Goal: Task Accomplishment & Management: Complete application form

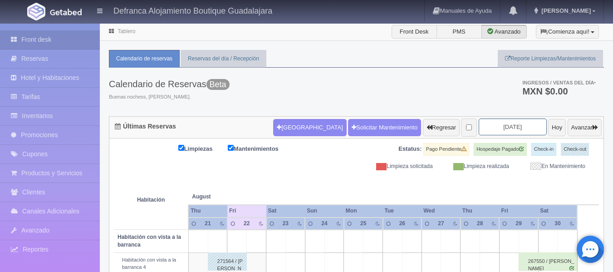
click at [513, 127] on input "[DATE]" at bounding box center [513, 126] width 68 height 17
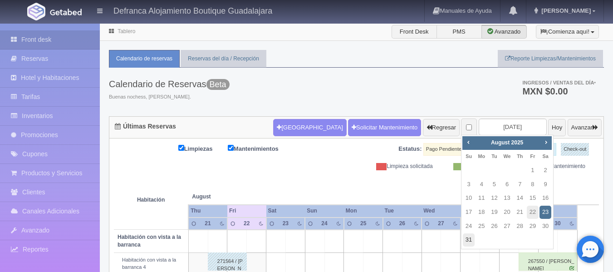
click at [468, 238] on link "31" at bounding box center [469, 239] width 12 height 13
type input "2025-08-31"
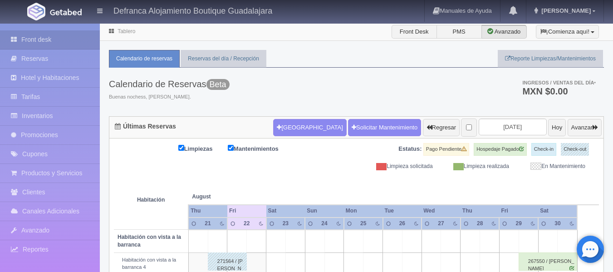
scroll to position [31, 0]
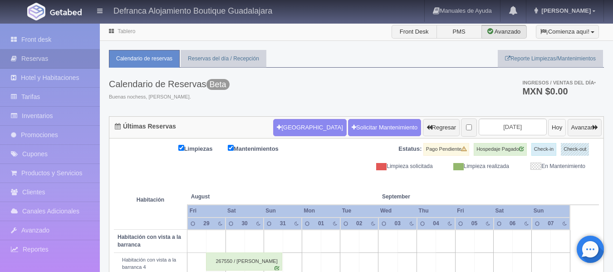
click at [548, 126] on button "Hoy" at bounding box center [557, 127] width 18 height 17
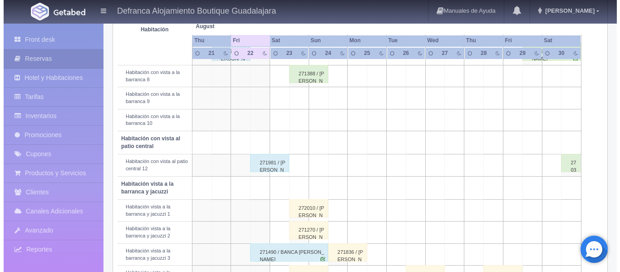
scroll to position [227, 0]
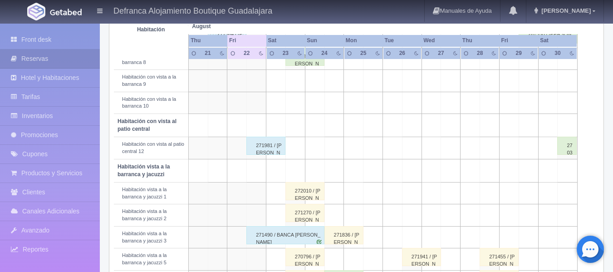
click at [298, 76] on td at bounding box center [295, 81] width 20 height 22
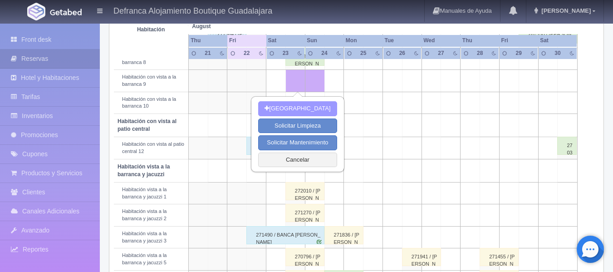
click at [288, 106] on button "Nueva Reserva" at bounding box center [297, 108] width 78 height 15
type input "[DATE]"
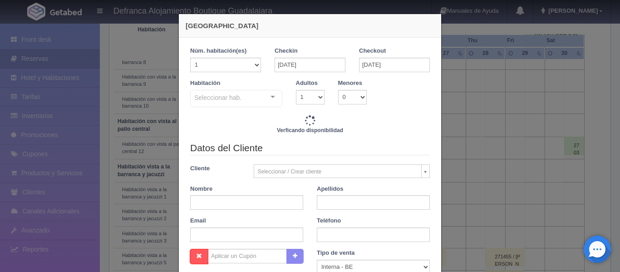
checkbox input "false"
type input "7645.00"
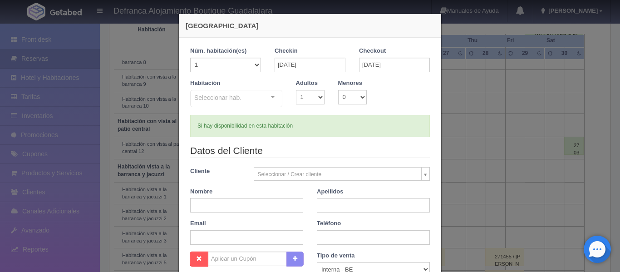
checkbox input "false"
click at [251, 64] on select "1 2 3 4 5 6 7 8 9 10 11 12 13 14 15 16 17 18 19 20" at bounding box center [225, 65] width 71 height 15
select select "2"
click at [190, 58] on select "1 2 3 4 5 6 7 8 9 10 11 12 13 14 15 16 17 18 19 20" at bounding box center [225, 65] width 71 height 15
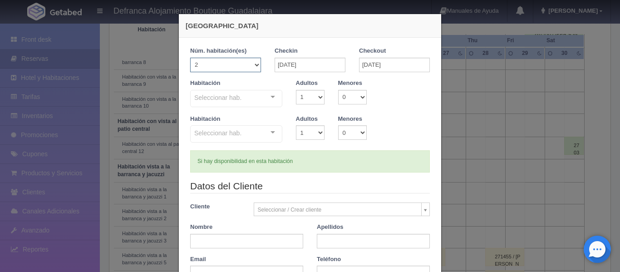
checkbox input "false"
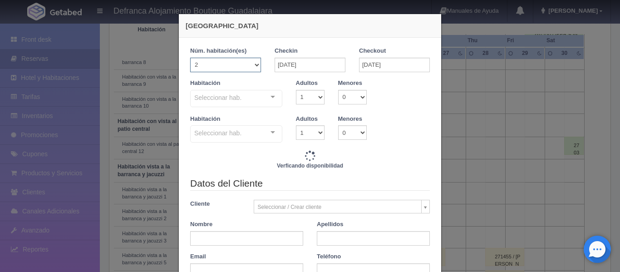
type input "15290.00"
checkbox input "false"
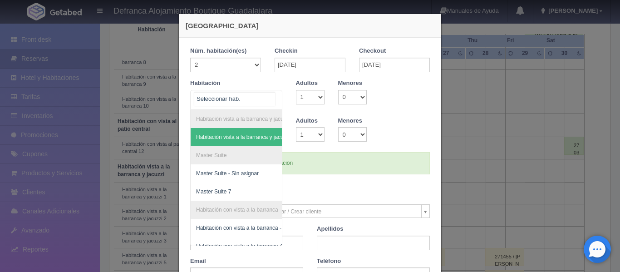
click at [270, 94] on div "Habitación vista a la barranca y jacuzzi Habitación vista a la barranca y jacuz…" at bounding box center [236, 100] width 92 height 20
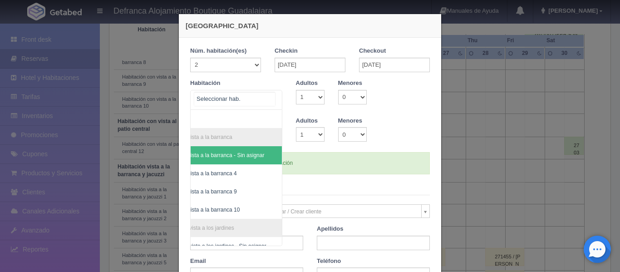
scroll to position [91, 49]
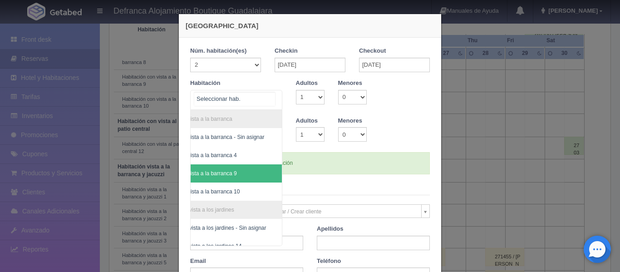
click at [245, 178] on span "Habitación con vista a la barranca 9" at bounding box center [213, 173] width 137 height 18
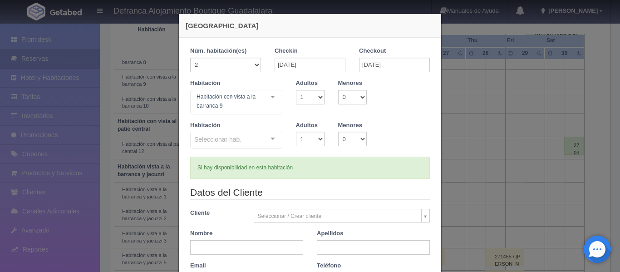
checkbox input "false"
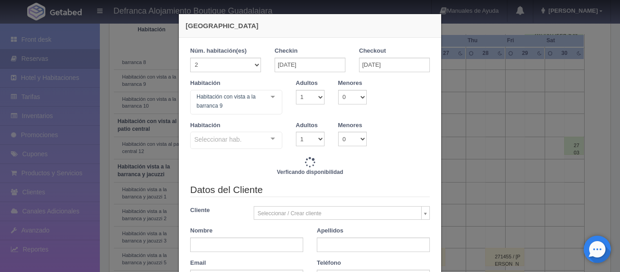
type input "15290.00"
checkbox input "false"
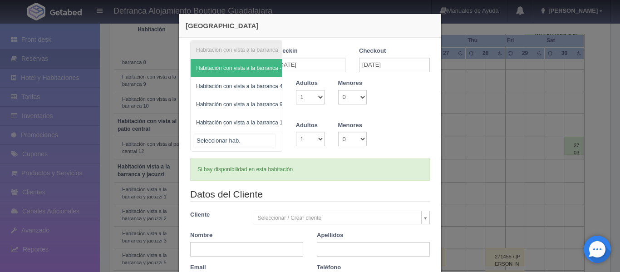
click at [270, 141] on div "Habitación con vista a la barranca Habitación con vista a la barranca - Sin asi…" at bounding box center [236, 142] width 92 height 20
click at [276, 132] on div "Habitación con vista a la barranca Habitación con vista a la barranca - Sin asi…" at bounding box center [236, 142] width 92 height 20
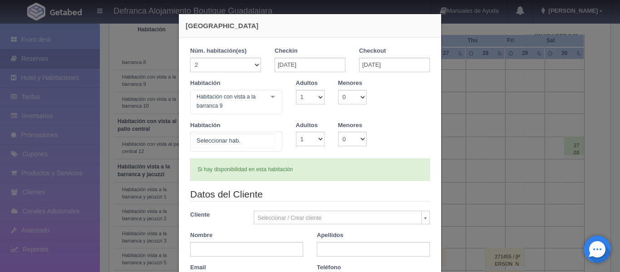
click at [269, 138] on div "Habitación con vista a la barranca Habitación con vista a la barranca - Sin asi…" at bounding box center [236, 142] width 92 height 20
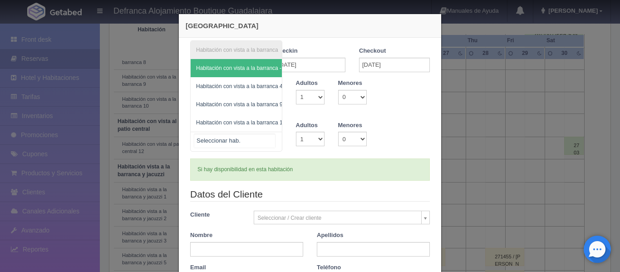
scroll to position [0, 18]
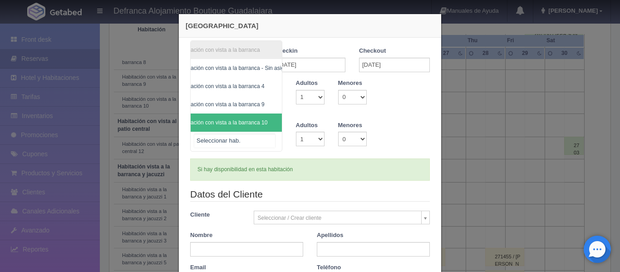
click at [264, 119] on span "Habitación con vista a la barranca 10" at bounding box center [222, 122] width 89 height 6
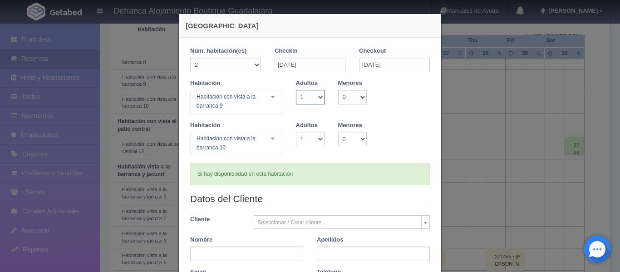
click at [316, 94] on select "1 2 3 4 5 6 7 8 9 10" at bounding box center [310, 97] width 29 height 15
select select "2"
click at [296, 90] on select "1 2 3 4 5 6 7 8 9 10" at bounding box center [310, 97] width 29 height 15
checkbox input "false"
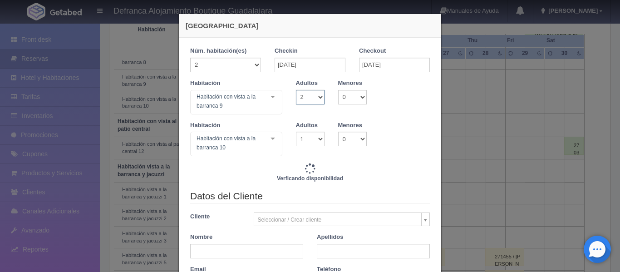
type input "15290.00"
checkbox input "false"
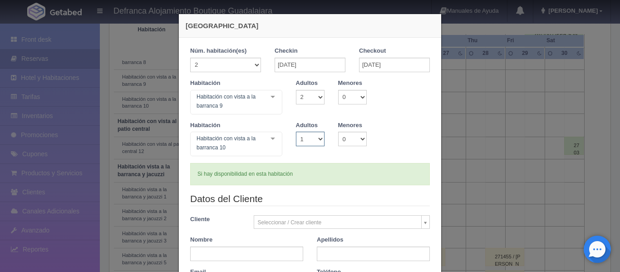
click at [317, 140] on select "1 2 3 4 5 6 7 8 9 10" at bounding box center [310, 139] width 29 height 15
select select "2"
click at [296, 132] on select "1 2 3 4 5 6 7 8 9 10" at bounding box center [310, 139] width 29 height 15
checkbox input "false"
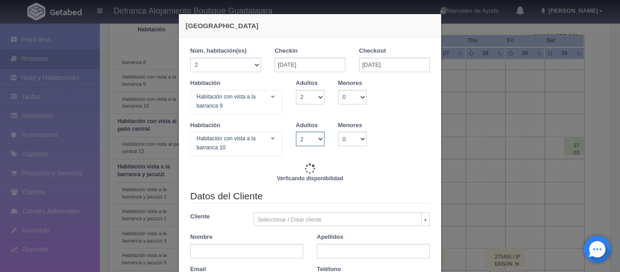
type input "15290.00"
checkbox input "false"
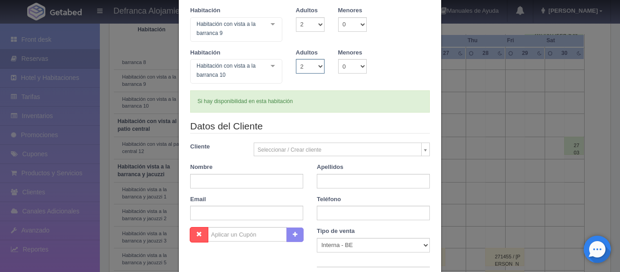
scroll to position [91, 0]
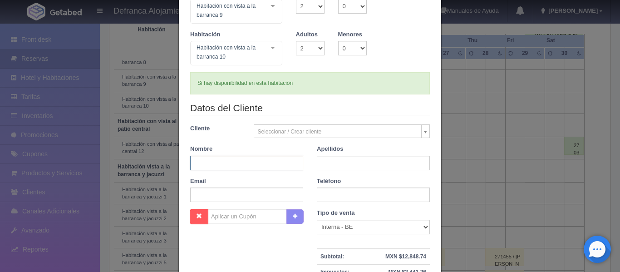
click at [250, 160] on input "text" at bounding box center [246, 163] width 113 height 15
type input "rosario"
type input "r"
click at [250, 161] on input "rosario" at bounding box center [246, 163] width 113 height 15
type input "r"
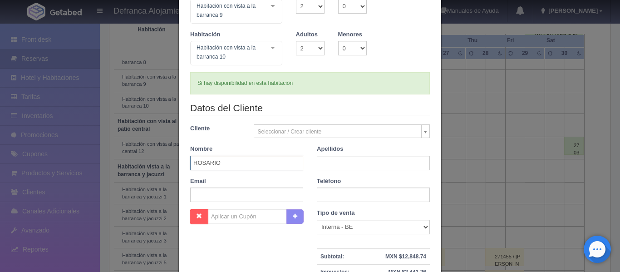
type input "ROSARIO"
click at [321, 164] on input "RDRÍGUEZ" at bounding box center [373, 163] width 113 height 15
click at [365, 159] on input "RODRÍGUEZ" at bounding box center [373, 163] width 113 height 15
type input "[PERSON_NAME]"
click at [350, 193] on input "text" at bounding box center [373, 194] width 113 height 15
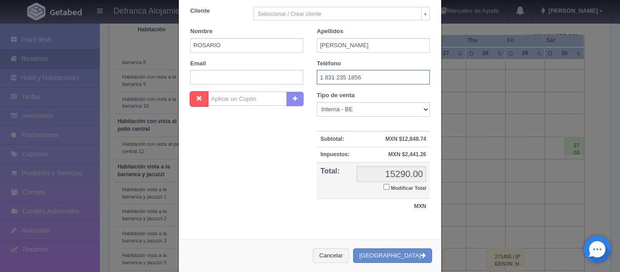
scroll to position [222, 0]
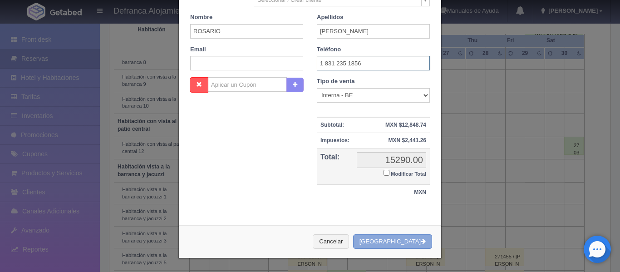
type input "1 831 235 1856"
click at [387, 243] on button "Crear Reserva" at bounding box center [392, 241] width 79 height 15
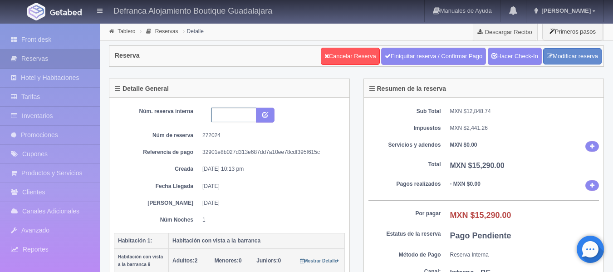
click at [228, 114] on input "text" at bounding box center [233, 115] width 45 height 15
type input "HVB 9 Y 10 230825-240825"
click at [261, 114] on button "submit" at bounding box center [265, 115] width 19 height 15
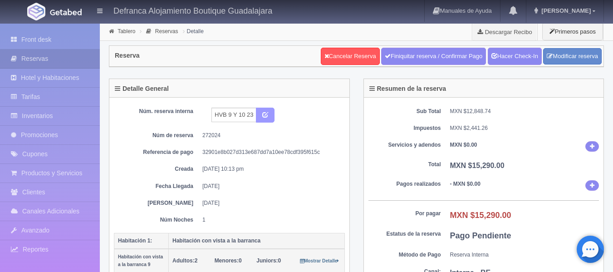
click at [268, 115] on icon "submit" at bounding box center [265, 114] width 6 height 6
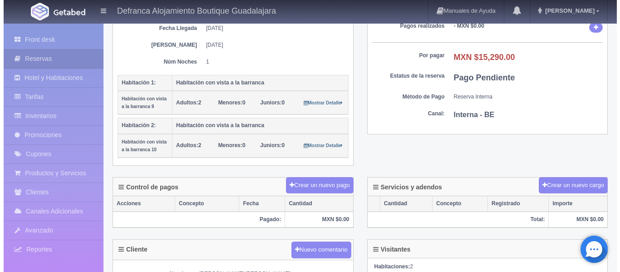
scroll to position [181, 0]
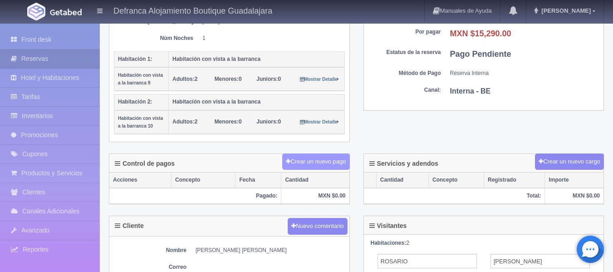
click at [300, 163] on button "Crear un nuevo pago" at bounding box center [315, 161] width 67 height 17
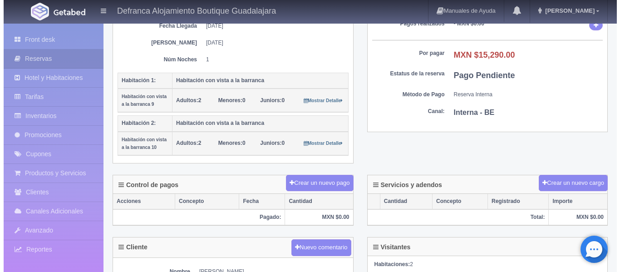
scroll to position [181, 0]
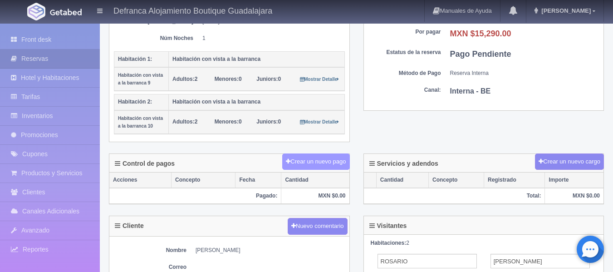
click at [295, 161] on button "Crear un nuevo pago" at bounding box center [315, 161] width 67 height 17
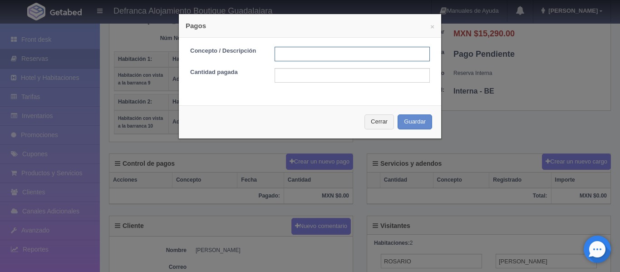
click at [278, 56] on input "text" at bounding box center [351, 54] width 155 height 15
click at [341, 53] on input "TARJETA DE CREDITO" at bounding box center [351, 54] width 155 height 15
type input "TARJETA DE CREDITO LIGA DE PAGO POR OPENPAY"
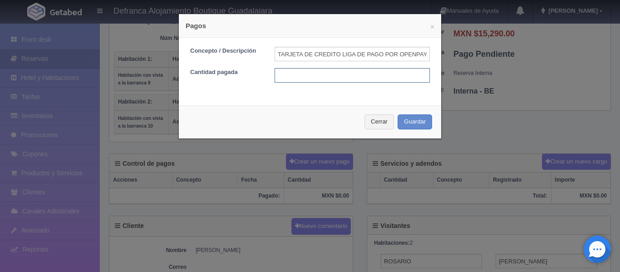
click at [320, 74] on input "text" at bounding box center [351, 75] width 155 height 15
type input "15290"
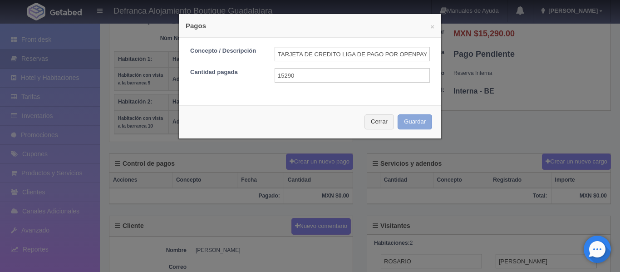
click at [405, 119] on button "Guardar" at bounding box center [414, 121] width 34 height 15
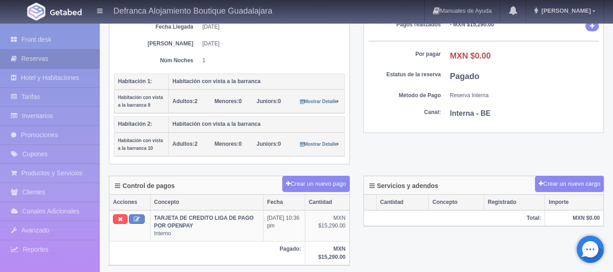
scroll to position [136, 0]
